Goal: Check status: Check status

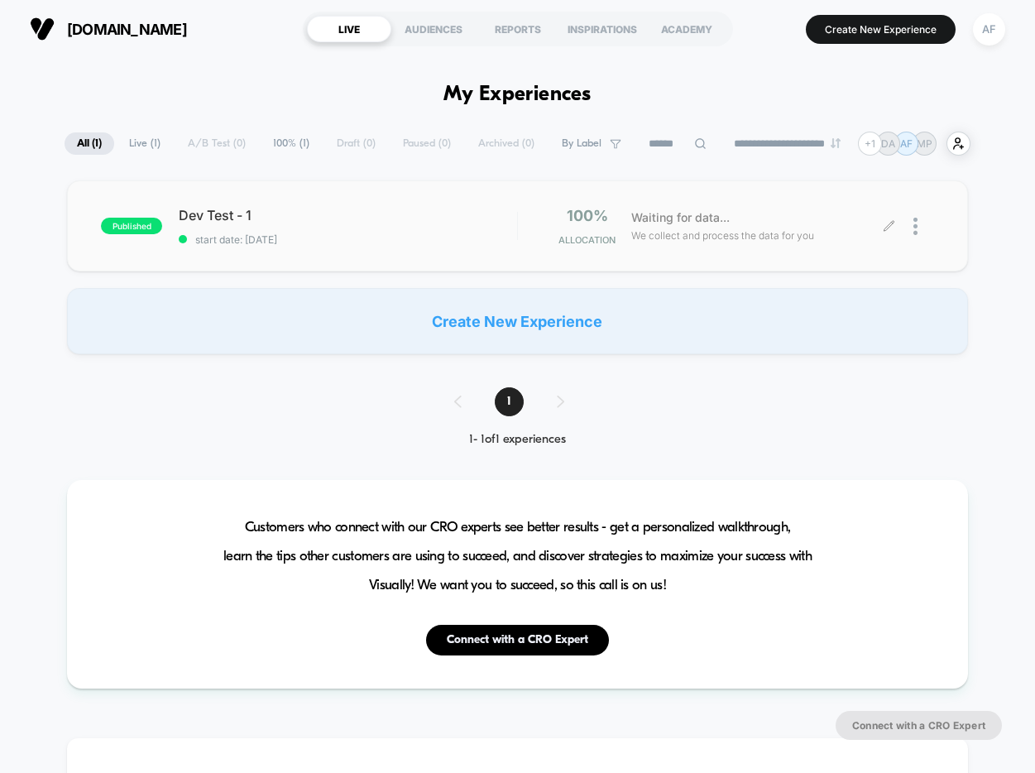
click at [695, 237] on span "We collect and process the data for you" at bounding box center [722, 236] width 183 height 16
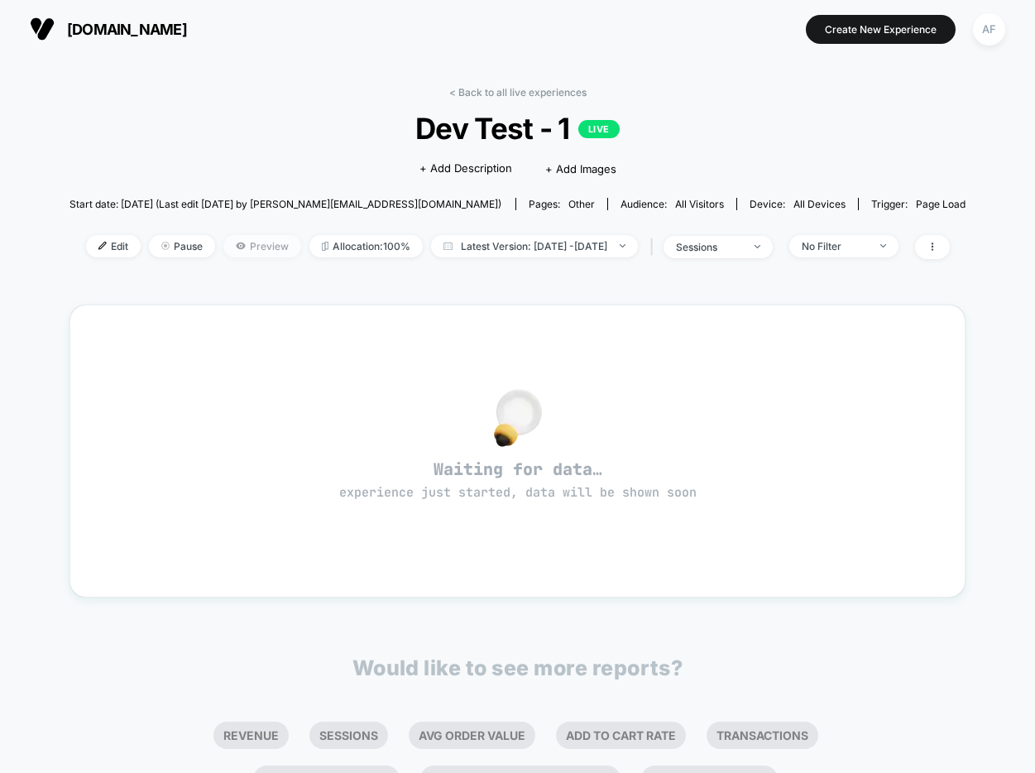
click at [224, 241] on span "Preview" at bounding box center [262, 246] width 78 height 22
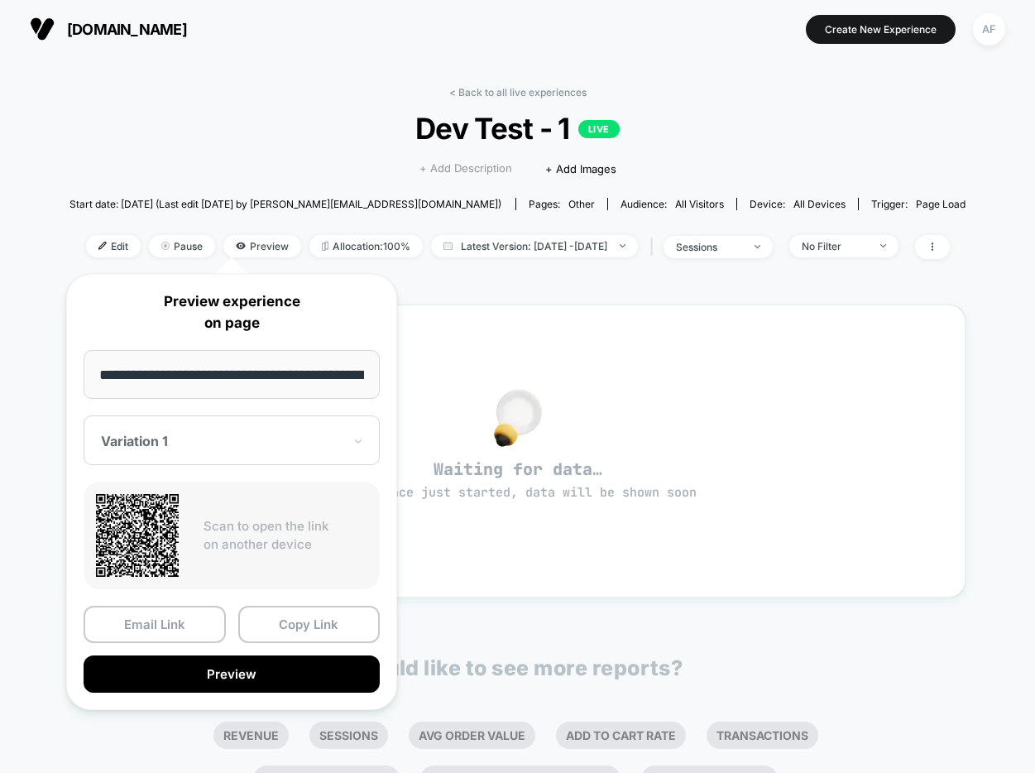
click at [429, 174] on span "+ Add Description" at bounding box center [466, 169] width 93 height 17
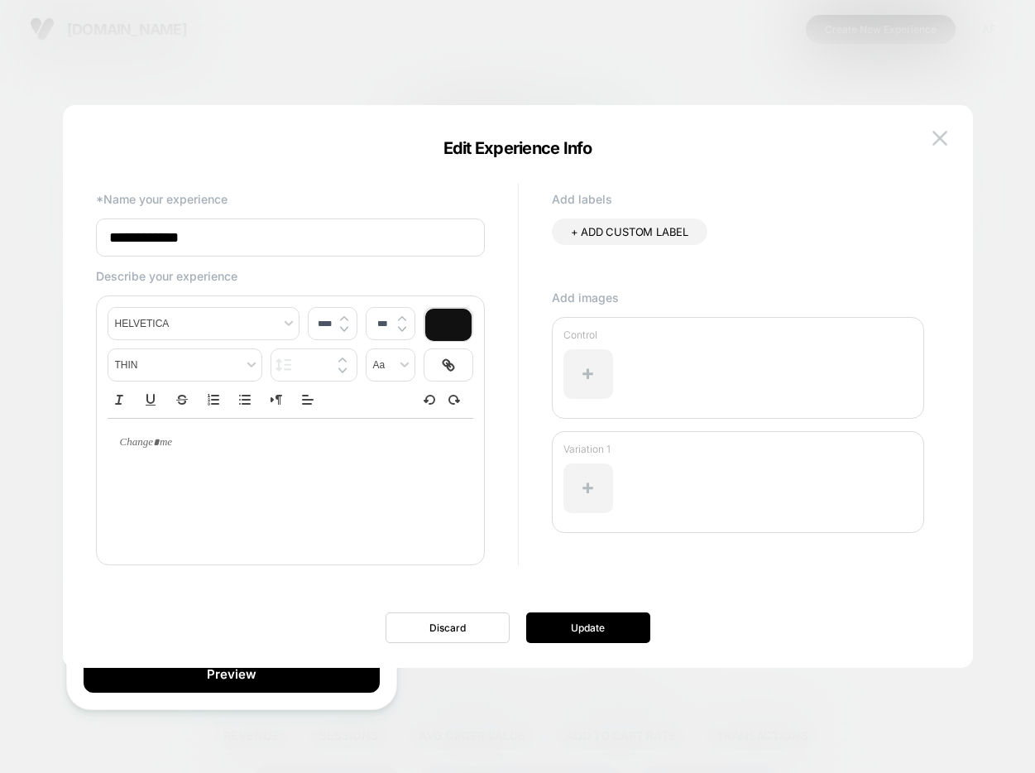
click at [383, 60] on div at bounding box center [517, 386] width 1035 height 773
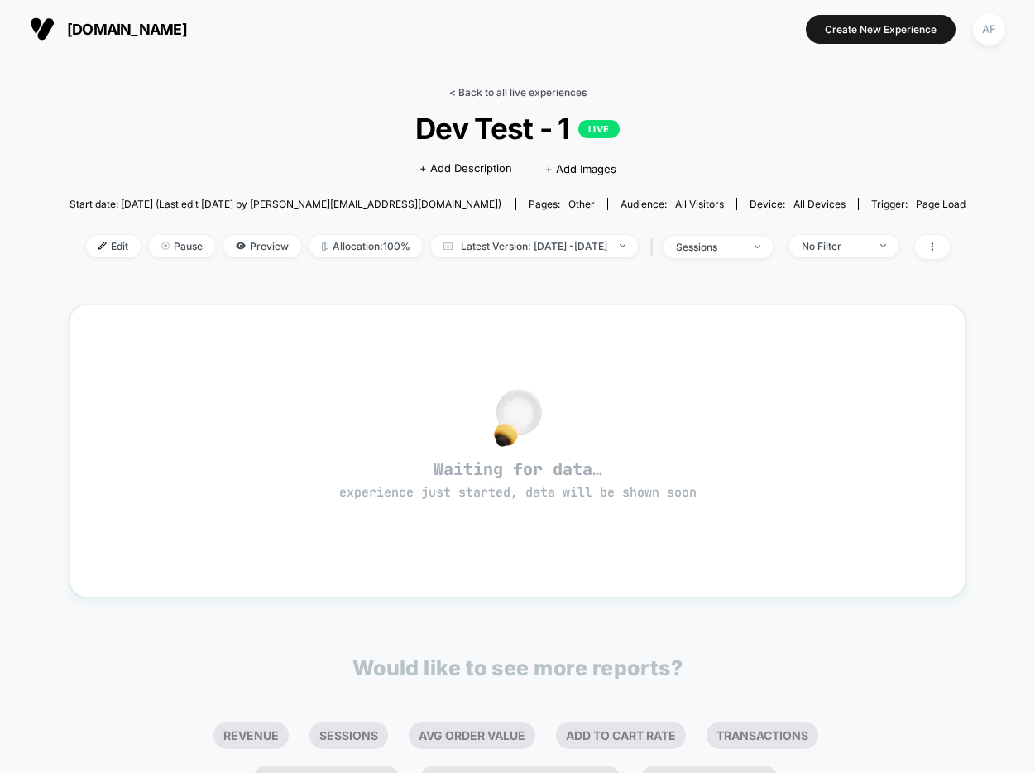
click at [509, 86] on link "< Back to all live experiences" at bounding box center [517, 92] width 137 height 12
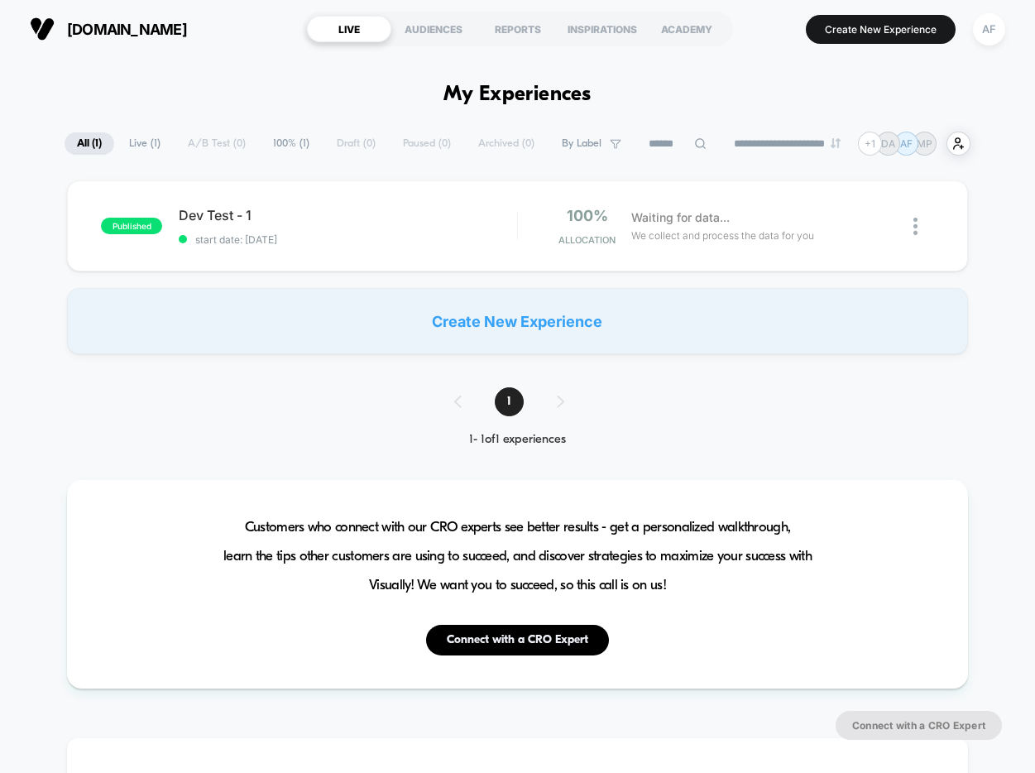
click at [676, 216] on span "Waiting for data..." at bounding box center [680, 218] width 98 height 18
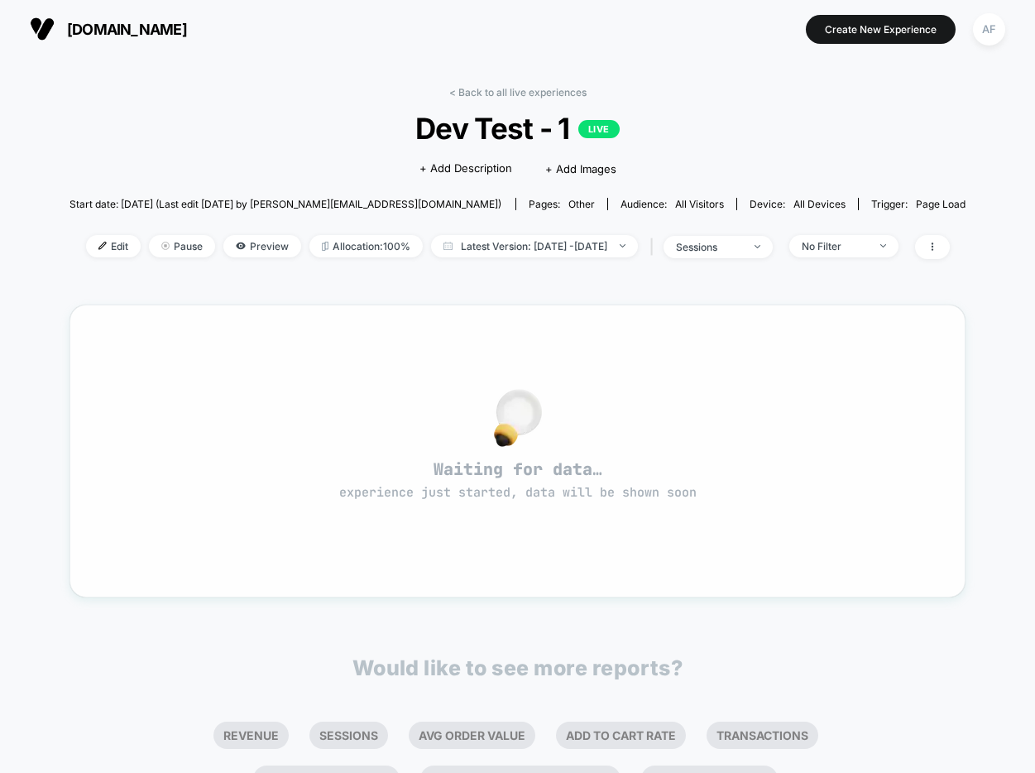
click at [531, 484] on span "experience just started, data will be shown soon" at bounding box center [517, 492] width 357 height 17
click at [223, 255] on span "Preview" at bounding box center [262, 246] width 78 height 22
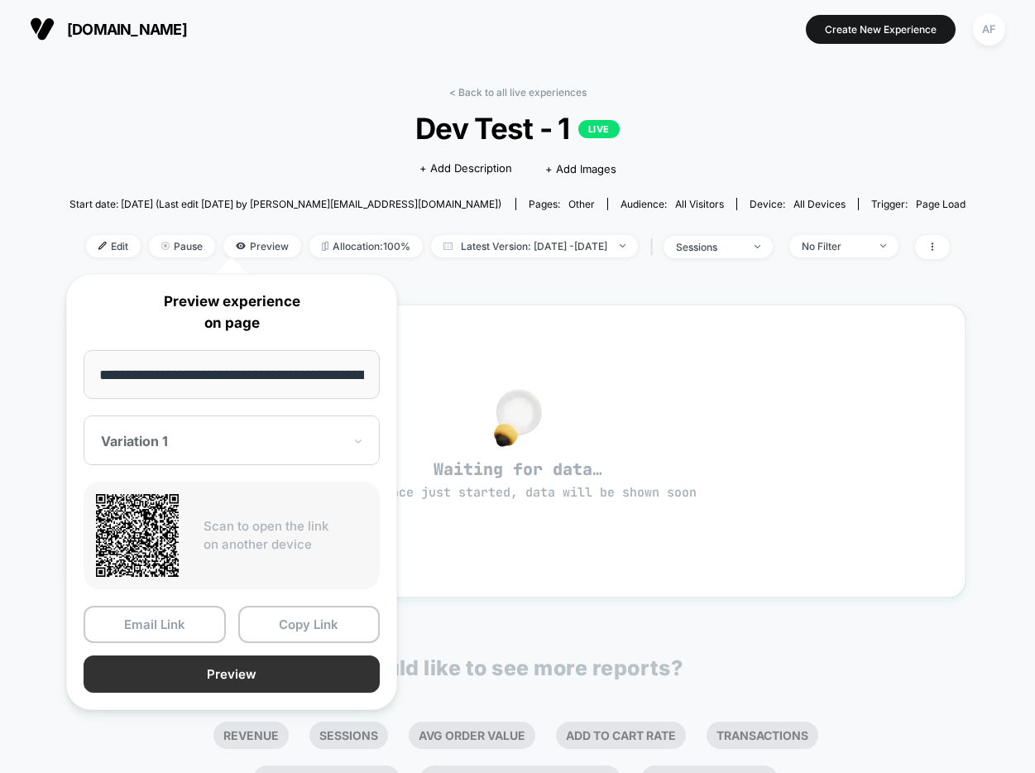
click at [231, 678] on button "Preview" at bounding box center [232, 673] width 296 height 37
